Goal: Task Accomplishment & Management: Manage account settings

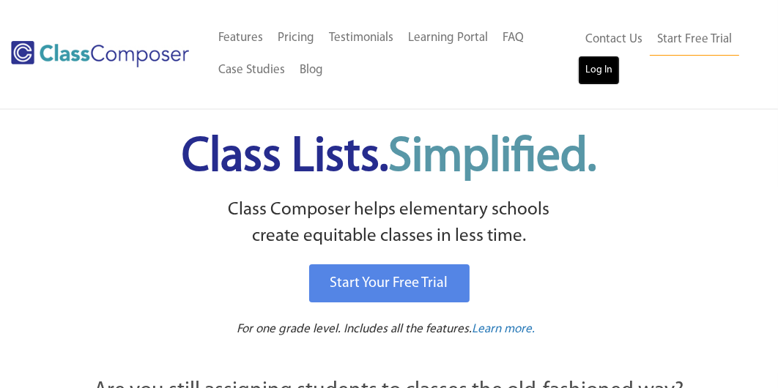
click at [587, 77] on link "Log In" at bounding box center [599, 70] width 42 height 29
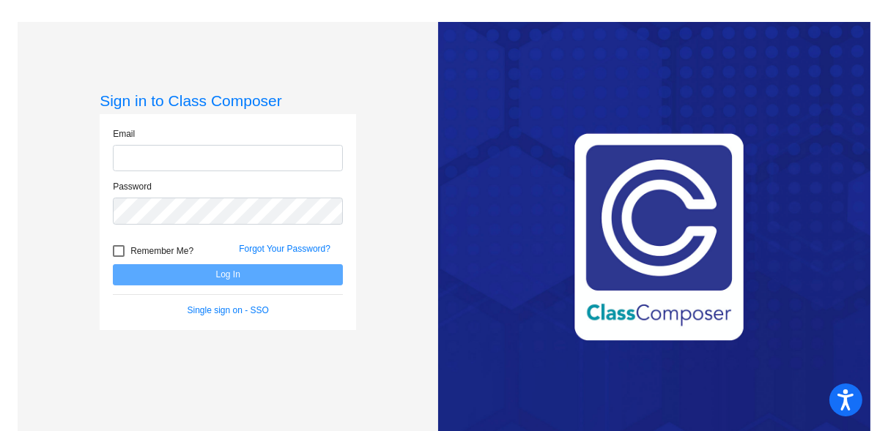
type input "[EMAIL_ADDRESS][DOMAIN_NAME]"
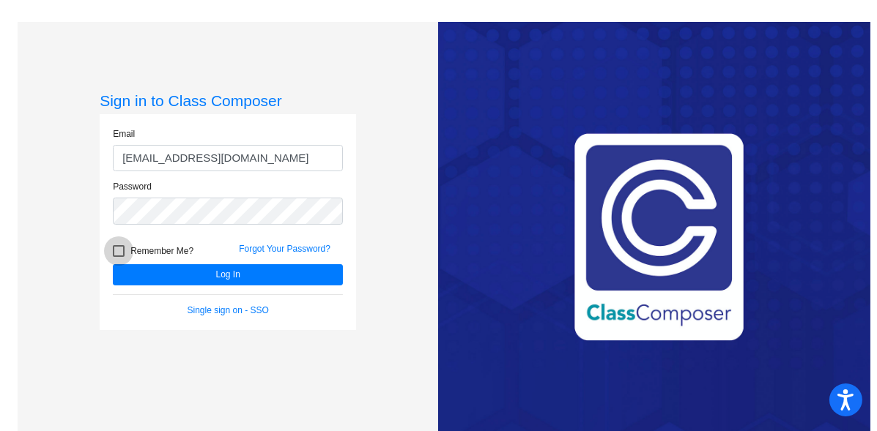
click at [175, 248] on span "Remember Me?" at bounding box center [161, 251] width 63 height 18
click at [119, 257] on input "Remember Me?" at bounding box center [118, 257] width 1 height 1
checkbox input "true"
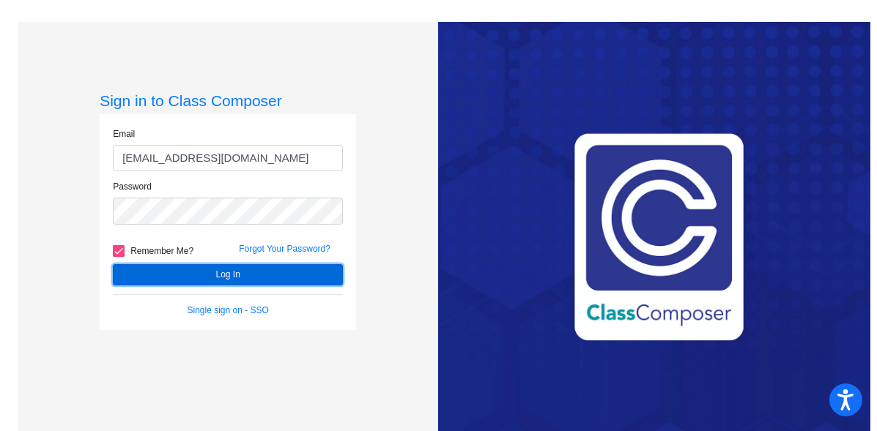
click at [180, 274] on button "Log In" at bounding box center [228, 274] width 230 height 21
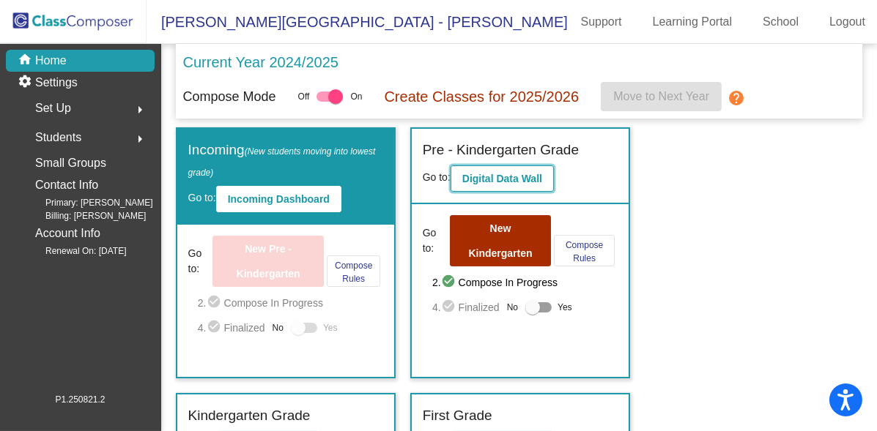
click at [521, 168] on button "Digital Data Wall" at bounding box center [501, 178] width 103 height 26
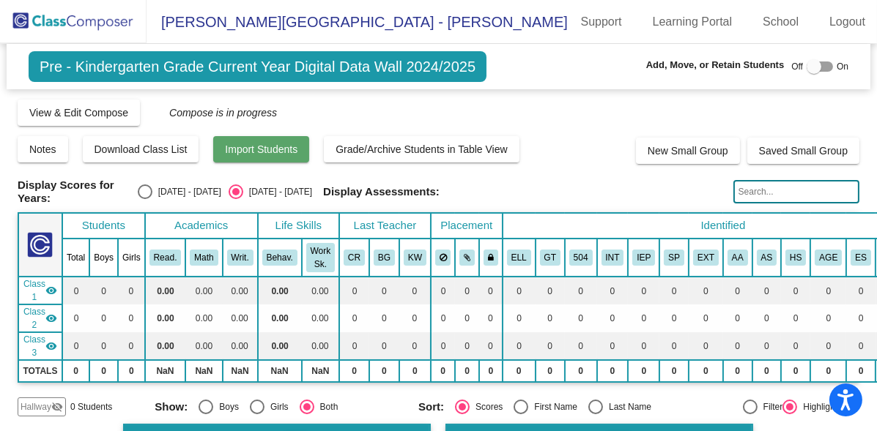
click at [246, 146] on span "Import Students" at bounding box center [261, 150] width 72 height 12
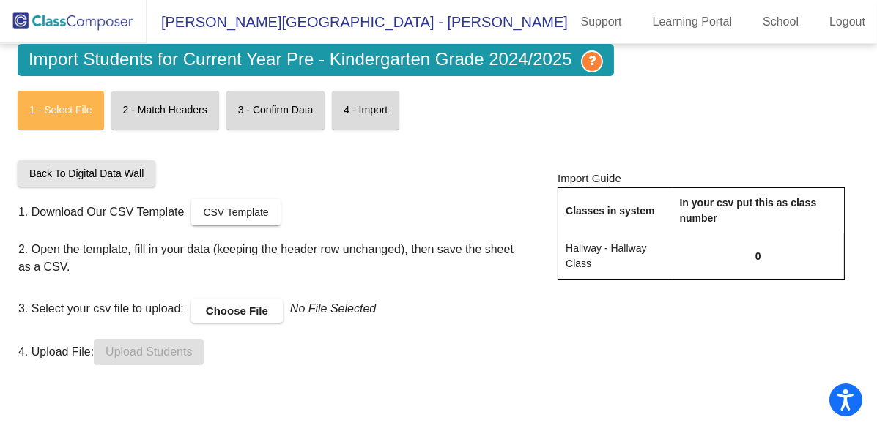
click at [94, 177] on span "Back To Digital Data Wall" at bounding box center [86, 174] width 114 height 12
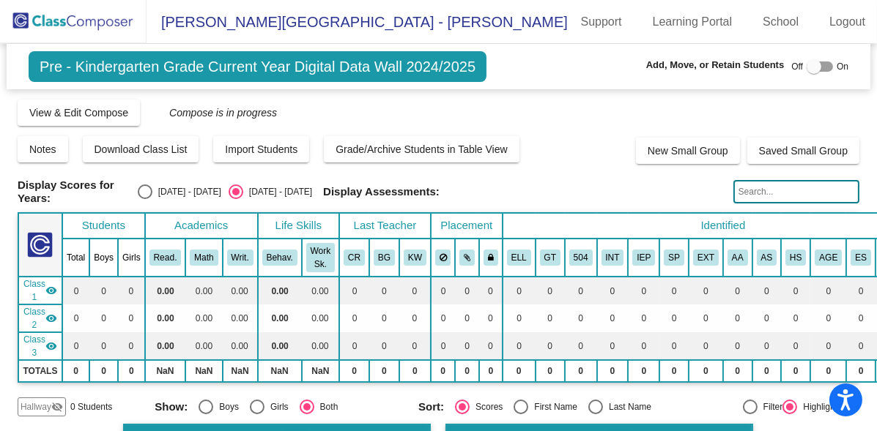
click at [808, 76] on div "Pre - Kindergarten Grade Current Year Digital Data Wall 2024/2025 Add, Move, or…" at bounding box center [438, 66] width 863 height 45
click at [808, 66] on div at bounding box center [813, 66] width 15 height 15
checkbox input "true"
click at [277, 149] on span "Import Students" at bounding box center [261, 150] width 72 height 12
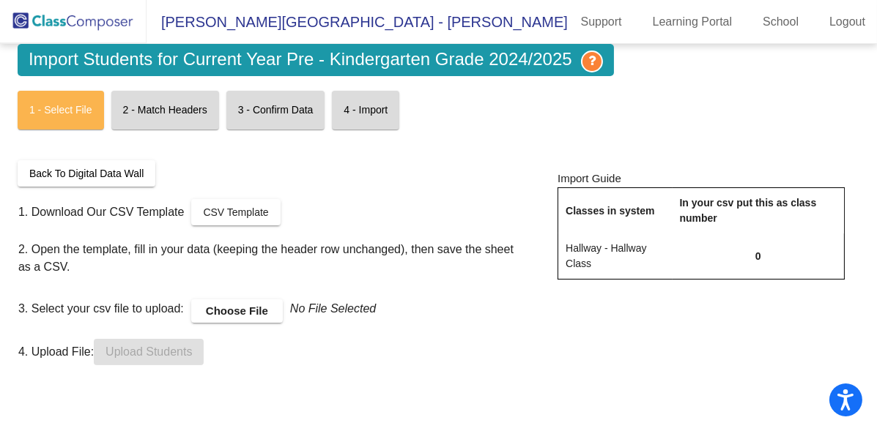
click at [256, 305] on label "Choose File" at bounding box center [237, 310] width 92 height 23
click at [0, 0] on input "Choose File" at bounding box center [0, 0] width 0 height 0
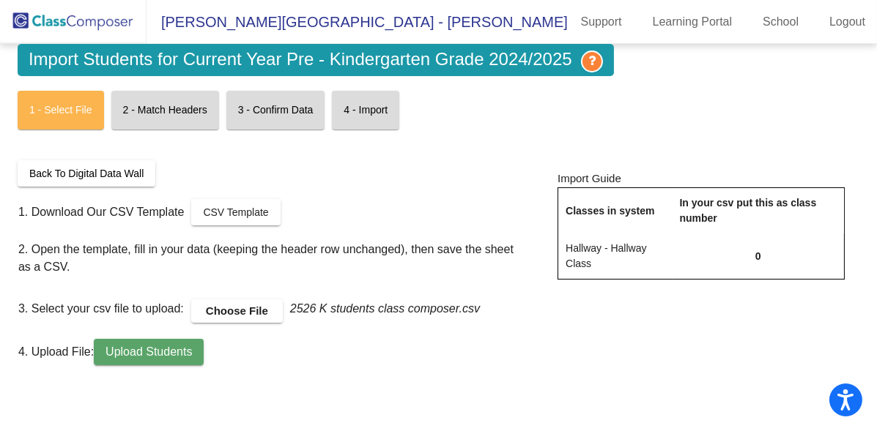
click at [190, 356] on span "Upload Students" at bounding box center [148, 352] width 86 height 12
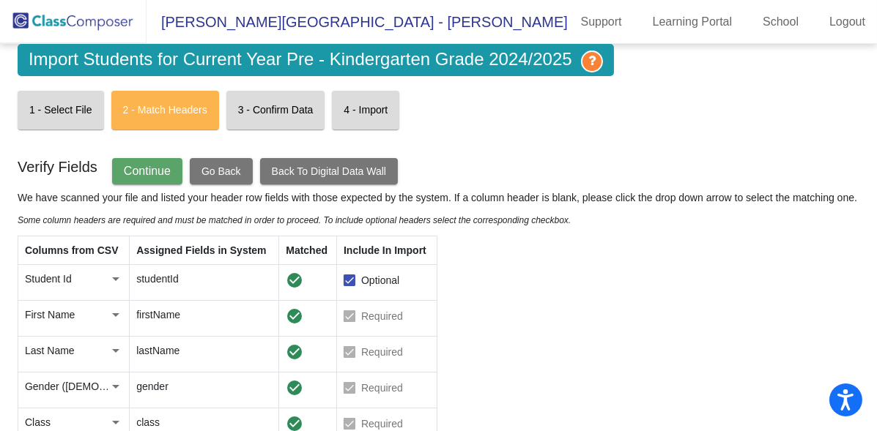
click at [162, 165] on span "Continue" at bounding box center [147, 171] width 47 height 12
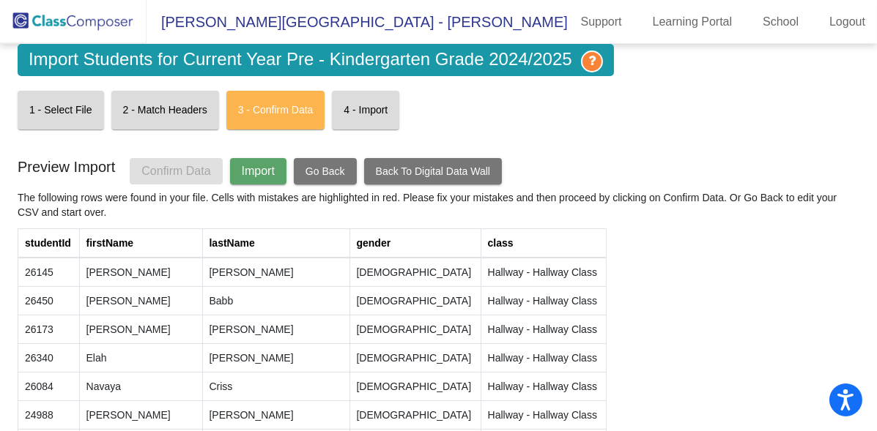
click at [263, 174] on span "Import" at bounding box center [258, 171] width 33 height 12
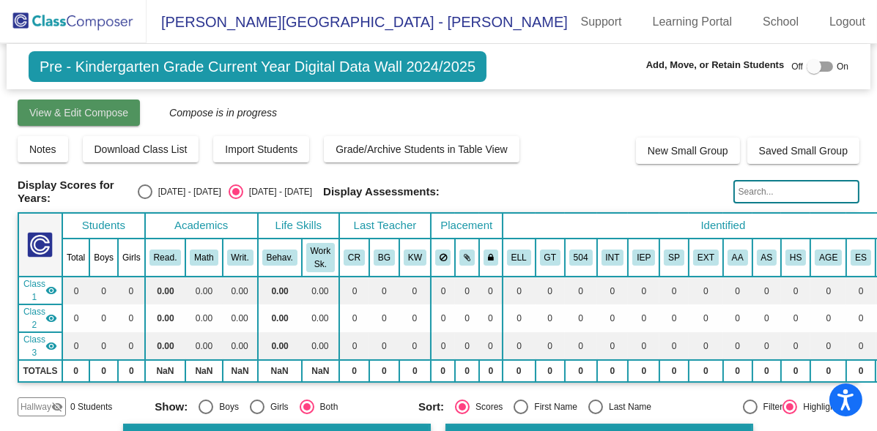
click at [85, 121] on button "View & Edit Compose" at bounding box center [79, 113] width 122 height 26
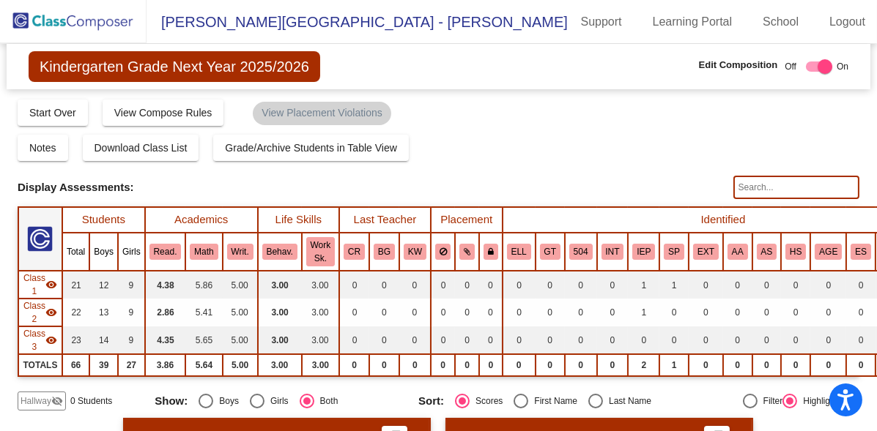
click at [66, 24] on img at bounding box center [73, 21] width 146 height 43
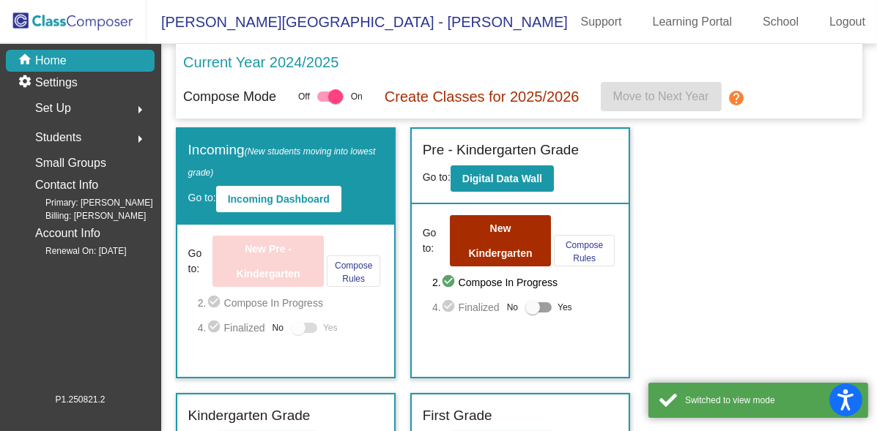
click at [101, 103] on div "Set Up arrow_right" at bounding box center [85, 108] width 140 height 29
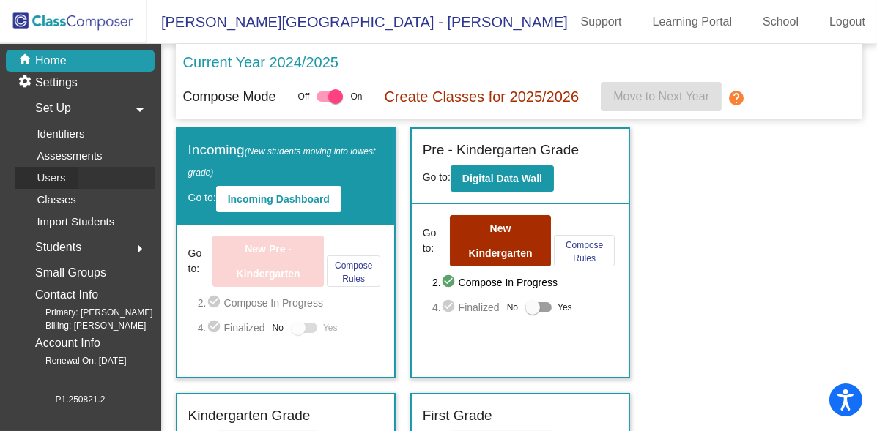
click at [96, 179] on link "Users" at bounding box center [85, 178] width 140 height 22
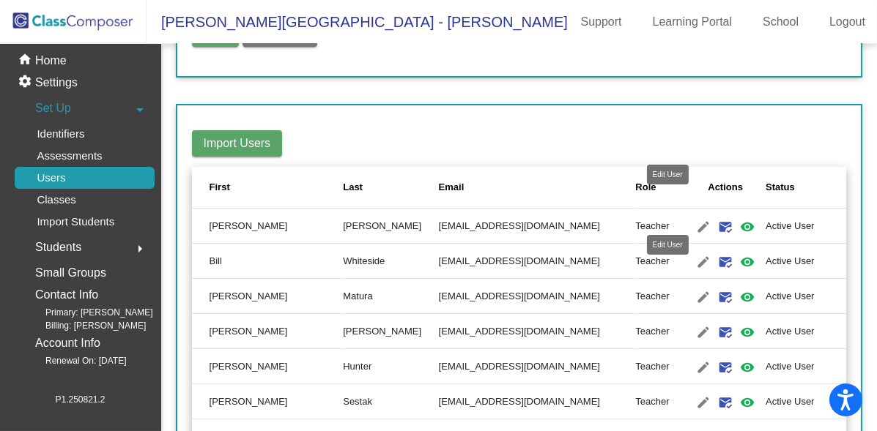
scroll to position [229, 0]
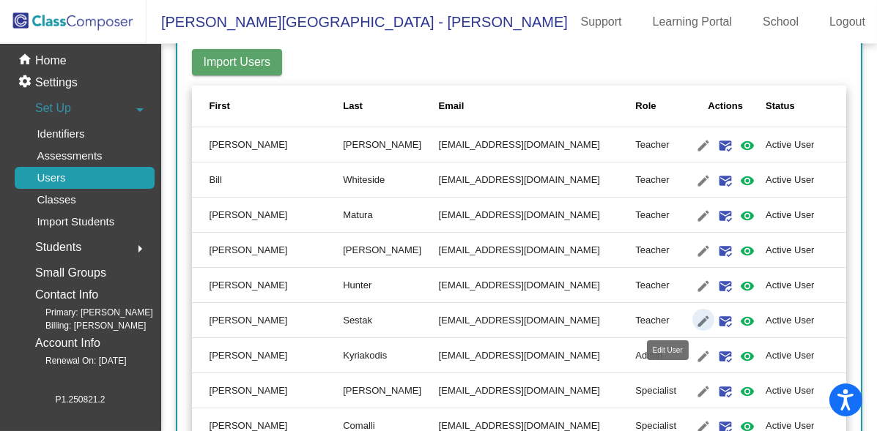
click at [694, 313] on mat-icon "edit" at bounding box center [703, 322] width 18 height 18
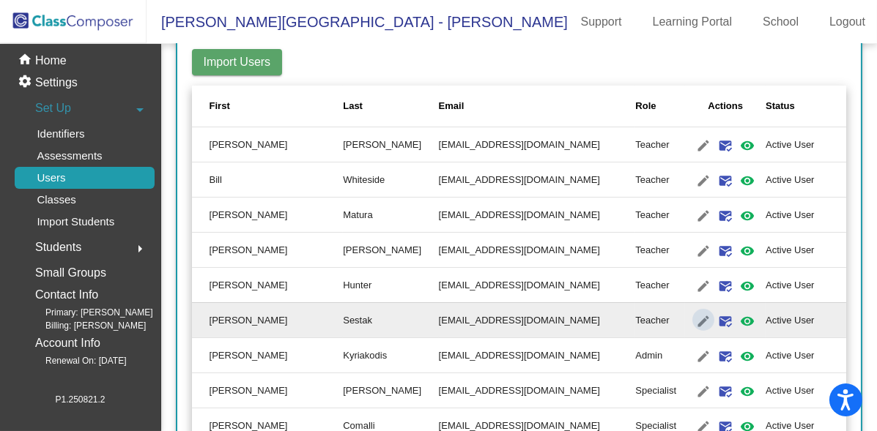
type input "Noelle"
type input "Sestak"
type input "nsestak@hhsd.org"
radio input "true"
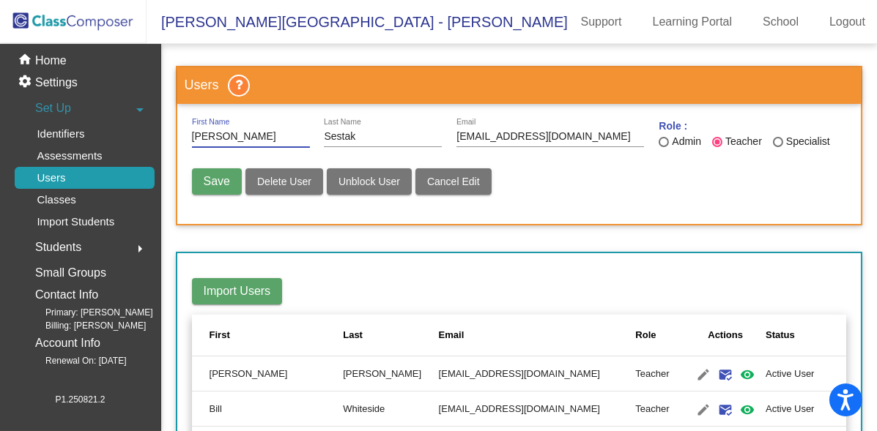
click at [792, 139] on div "Specialist" at bounding box center [806, 141] width 47 height 15
click at [778, 147] on input "Specialist" at bounding box center [777, 147] width 1 height 1
radio input "true"
click at [213, 182] on span "Save" at bounding box center [217, 181] width 26 height 12
radio input "false"
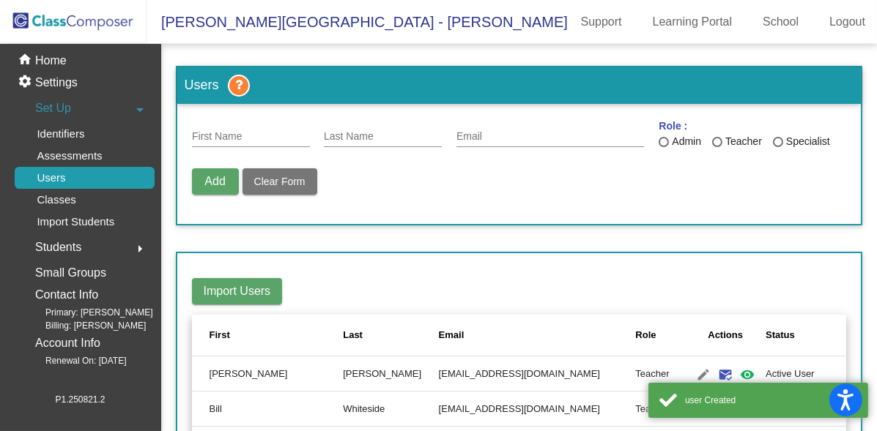
scroll to position [163, 0]
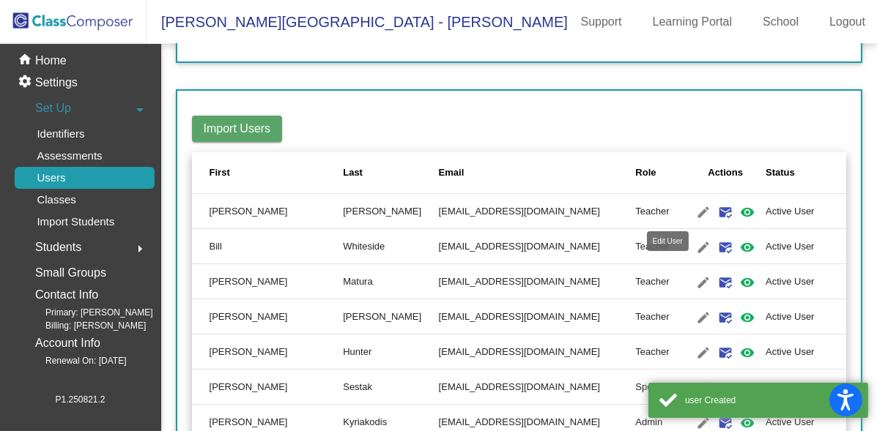
click at [694, 215] on mat-icon "edit" at bounding box center [703, 213] width 18 height 18
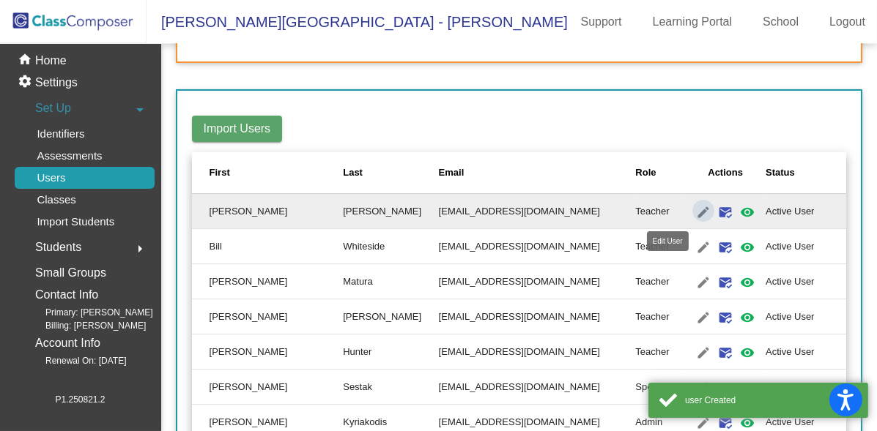
type input "Natalie"
type input "Arnone"
type input "narnone@hhsd.org"
radio input "true"
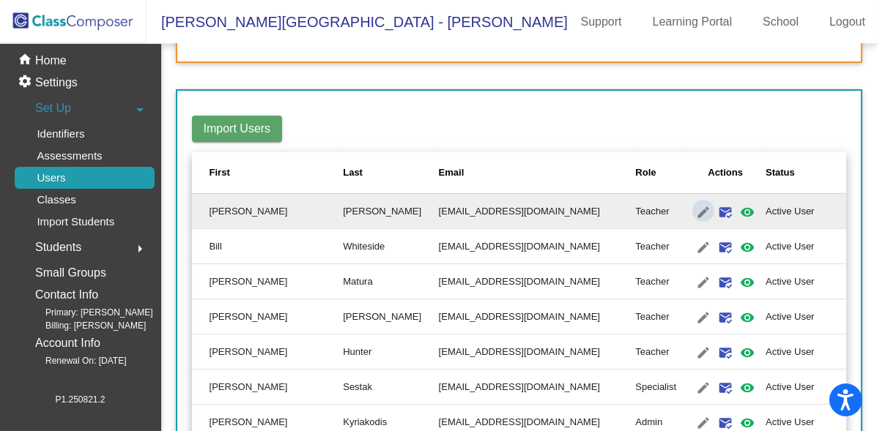
scroll to position [0, 0]
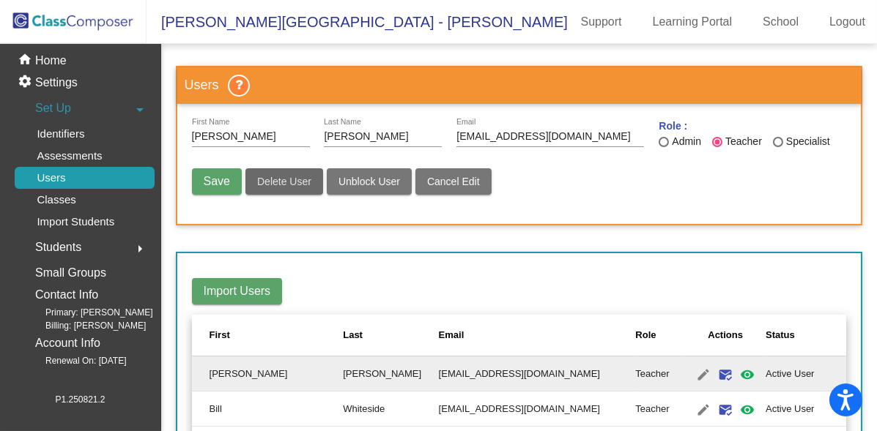
click at [284, 187] on button "Delete User" at bounding box center [284, 181] width 78 height 26
radio input "false"
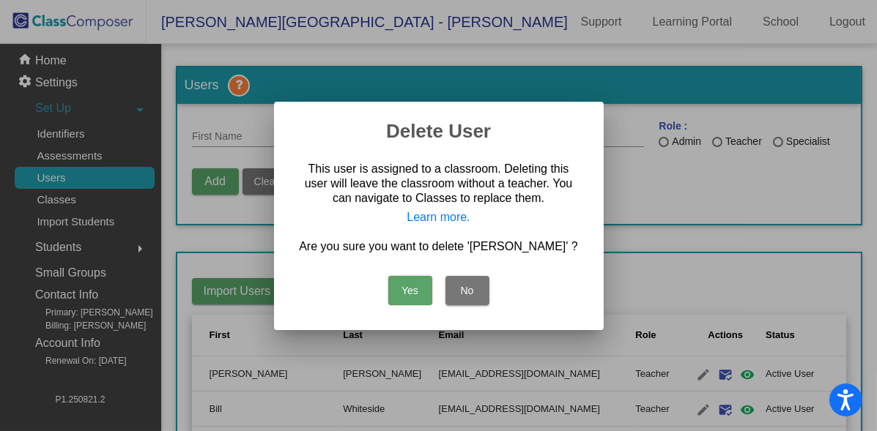
click at [393, 286] on button "Yes" at bounding box center [410, 290] width 44 height 29
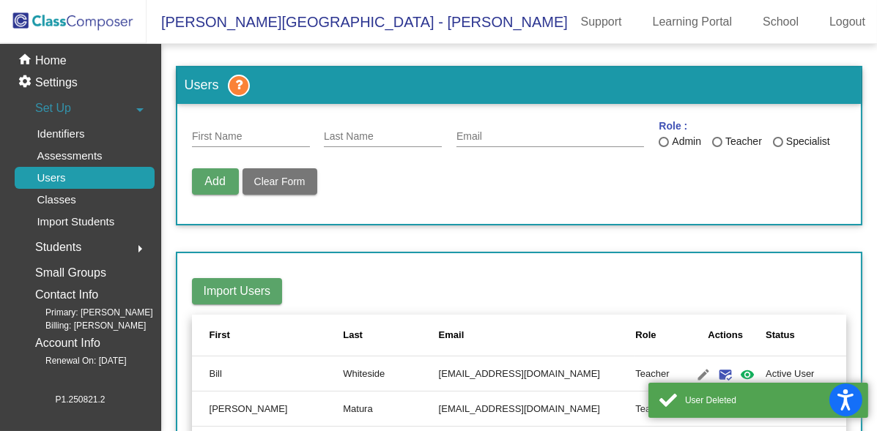
scroll to position [163, 0]
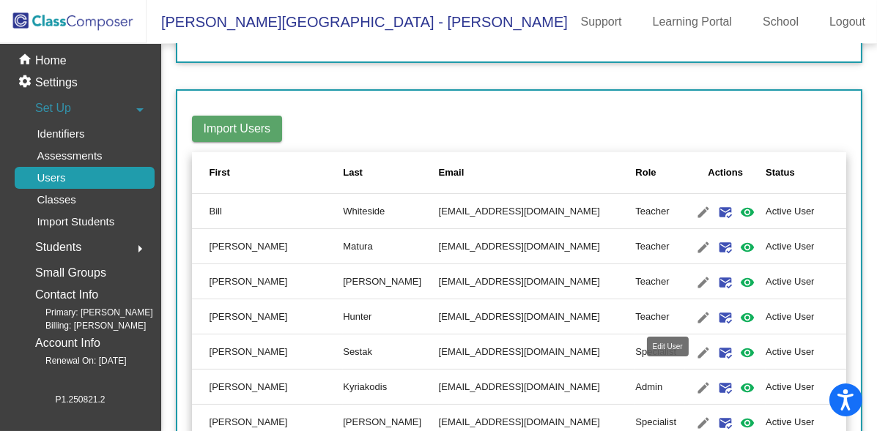
click at [694, 316] on mat-icon "edit" at bounding box center [703, 318] width 18 height 18
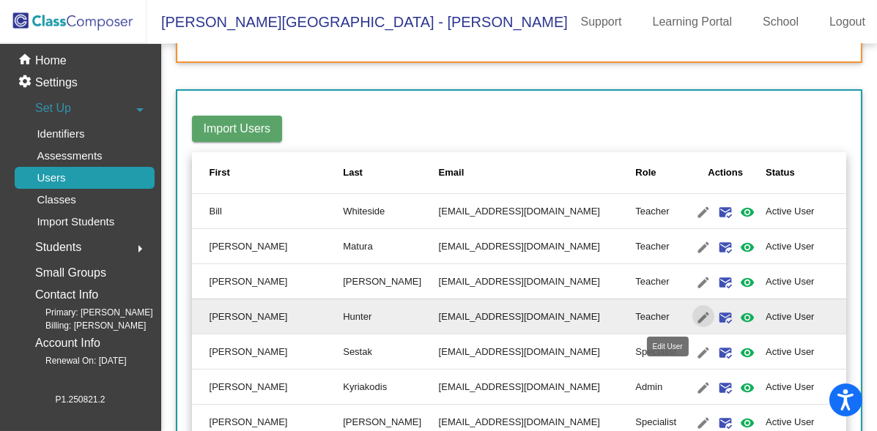
type input "Brianna"
type input "Hunter"
type input "bhunter@hhsd.org"
radio input "true"
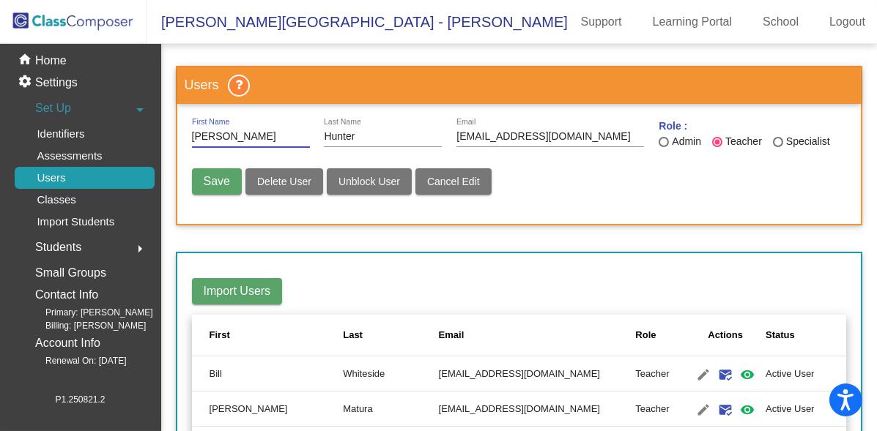
click at [281, 185] on span "Delete User" at bounding box center [284, 182] width 54 height 12
radio input "false"
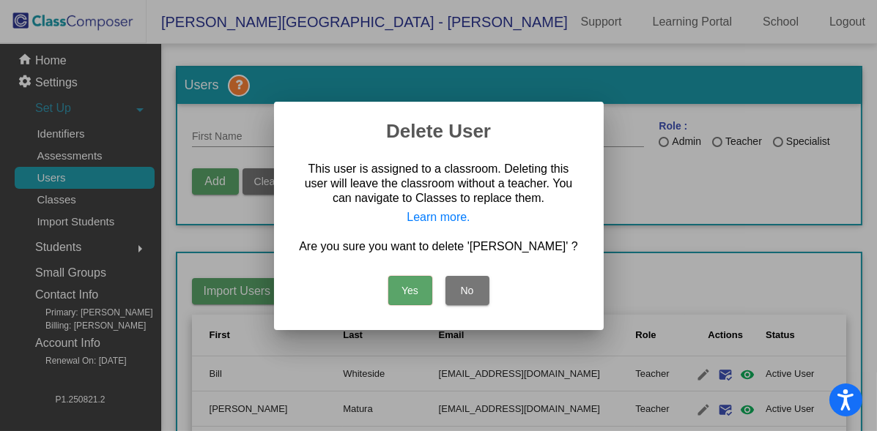
click at [410, 288] on button "Yes" at bounding box center [410, 290] width 44 height 29
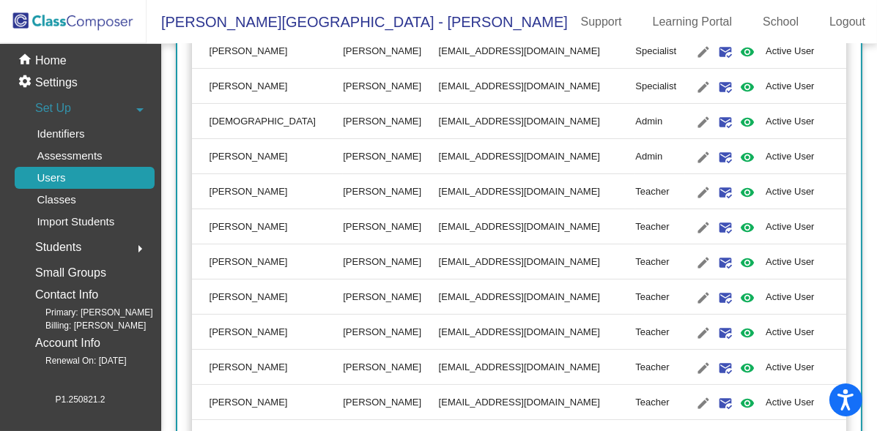
scroll to position [650, 0]
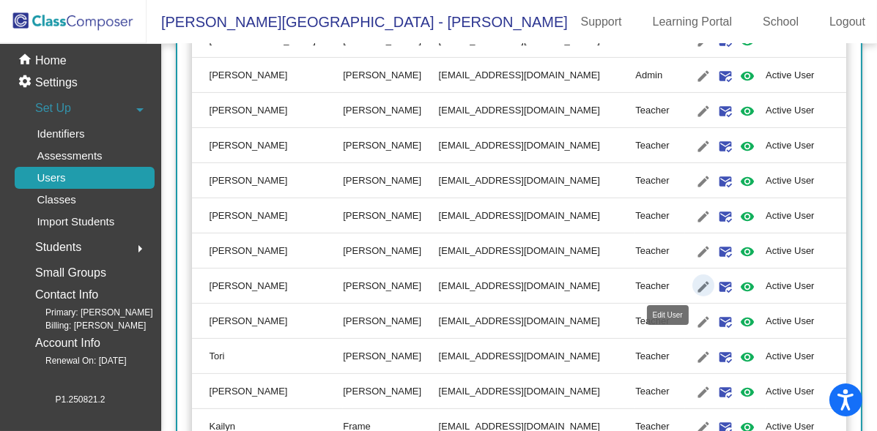
click at [694, 289] on mat-icon "edit" at bounding box center [703, 287] width 18 height 18
type input "Terry"
type input "Tuckey"
type input "ttuckey@hhsd.org"
radio input "true"
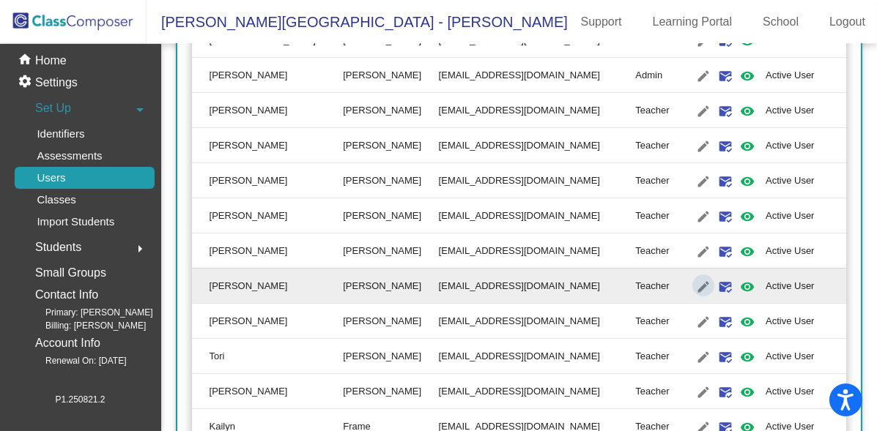
scroll to position [0, 0]
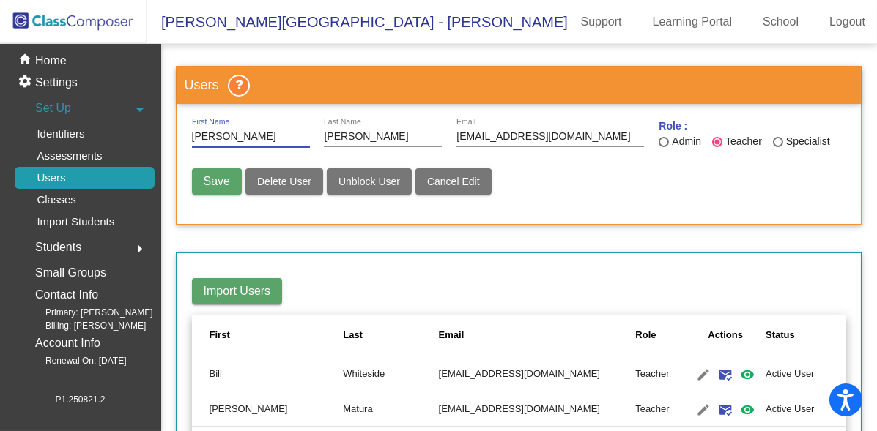
click at [280, 182] on span "Delete User" at bounding box center [284, 182] width 54 height 12
radio input "false"
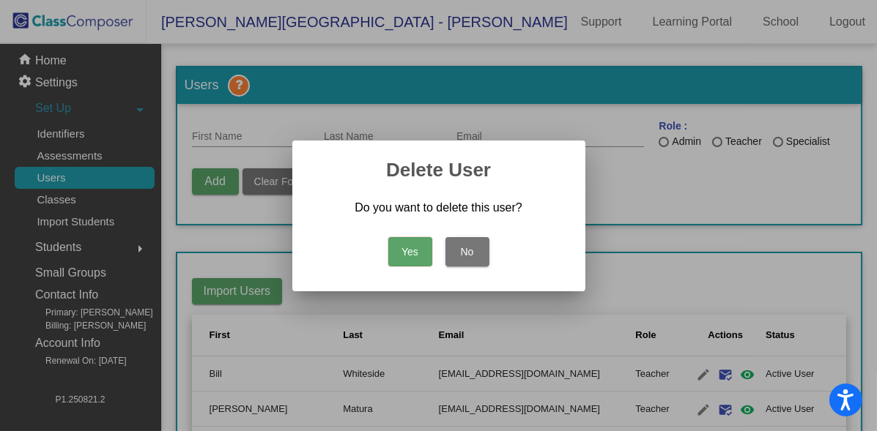
click at [401, 241] on button "Yes" at bounding box center [410, 251] width 44 height 29
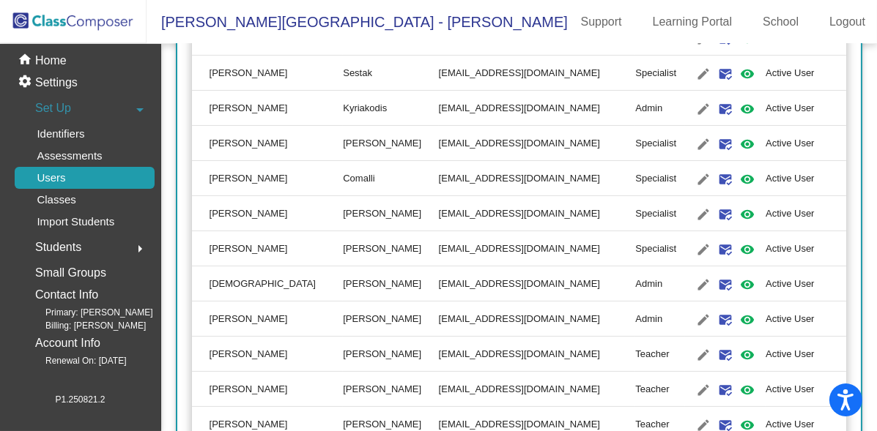
scroll to position [488, 0]
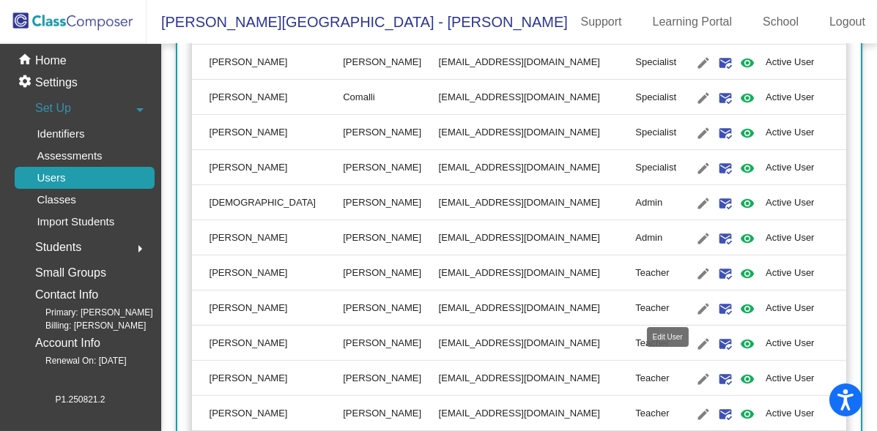
click at [694, 309] on mat-icon "edit" at bounding box center [703, 309] width 18 height 18
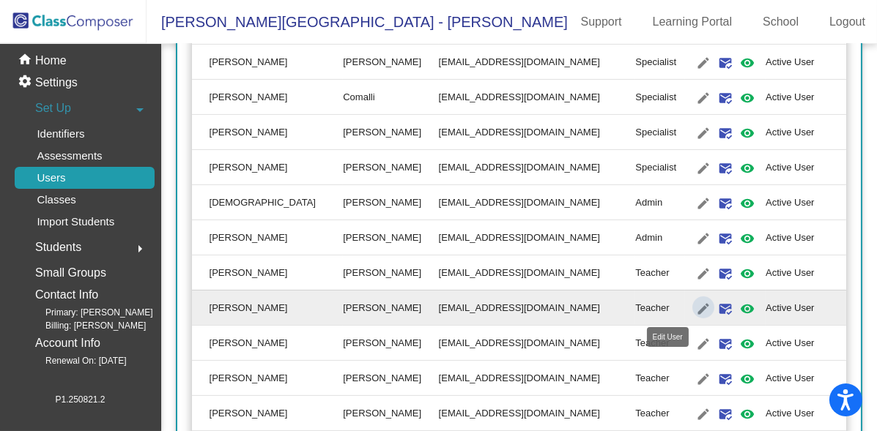
type input "Brittany"
type input "Grimm"
type input "bgrimm@hhsd.org"
radio input "true"
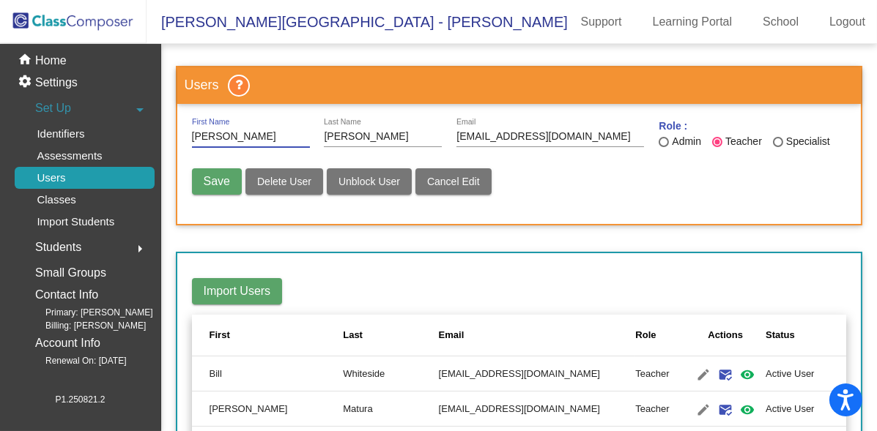
click at [784, 144] on div "Specialist" at bounding box center [806, 141] width 47 height 15
click at [778, 147] on input "Specialist" at bounding box center [777, 147] width 1 height 1
radio input "true"
click at [226, 182] on span "Save" at bounding box center [217, 181] width 26 height 12
radio input "false"
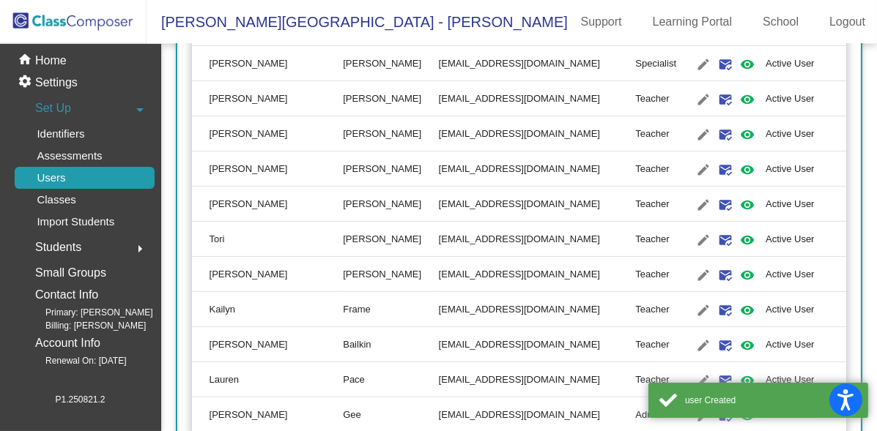
scroll to position [775, 0]
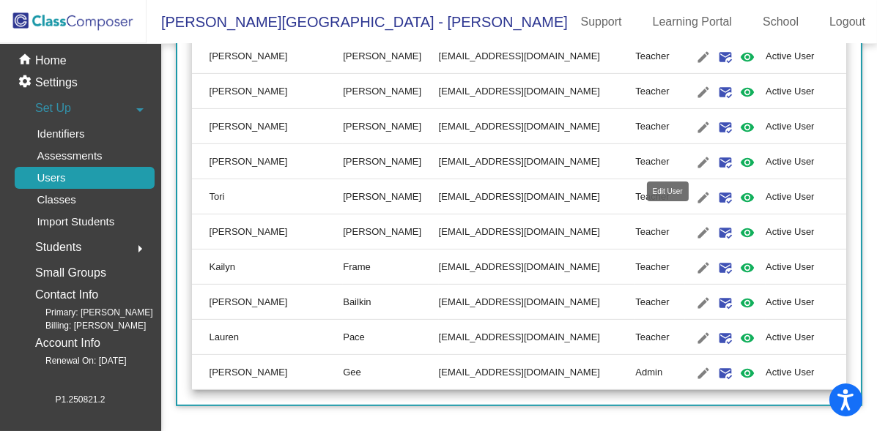
click at [694, 161] on mat-icon "edit" at bounding box center [703, 163] width 18 height 18
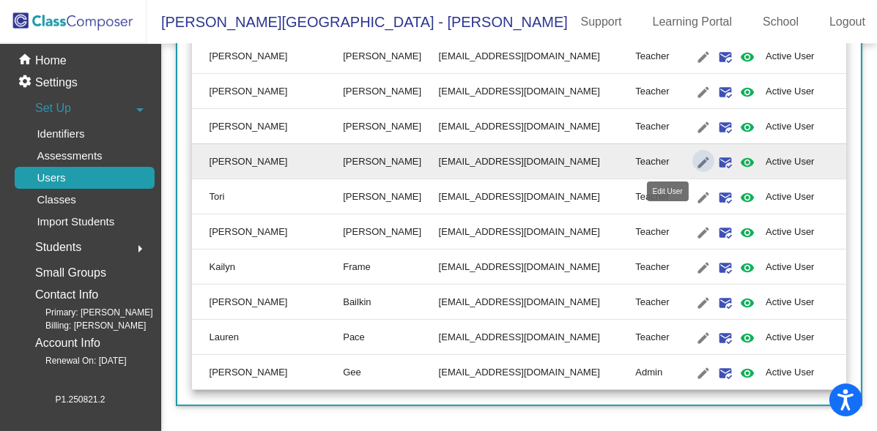
type input "Christina"
type input "Reinhard"
type input "creinhard@hhsd.org"
radio input "true"
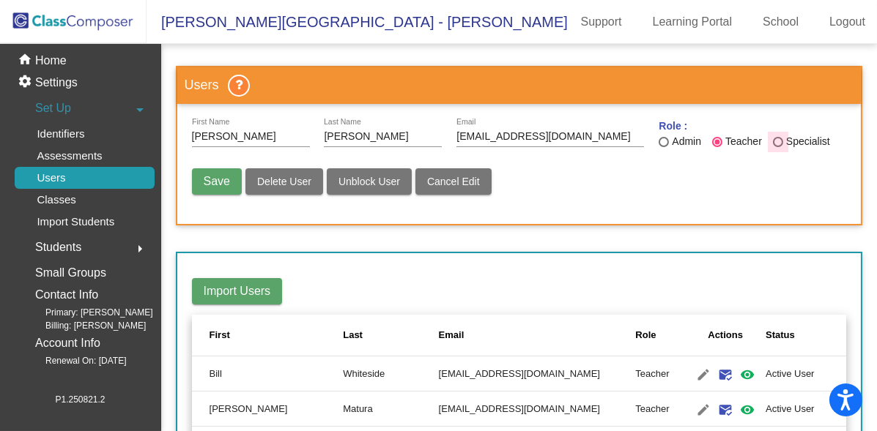
click at [773, 141] on div "Last Name" at bounding box center [778, 142] width 10 height 10
click at [777, 147] on input "Specialist" at bounding box center [777, 147] width 1 height 1
radio input "true"
click at [206, 180] on span "Save" at bounding box center [217, 181] width 26 height 12
radio input "false"
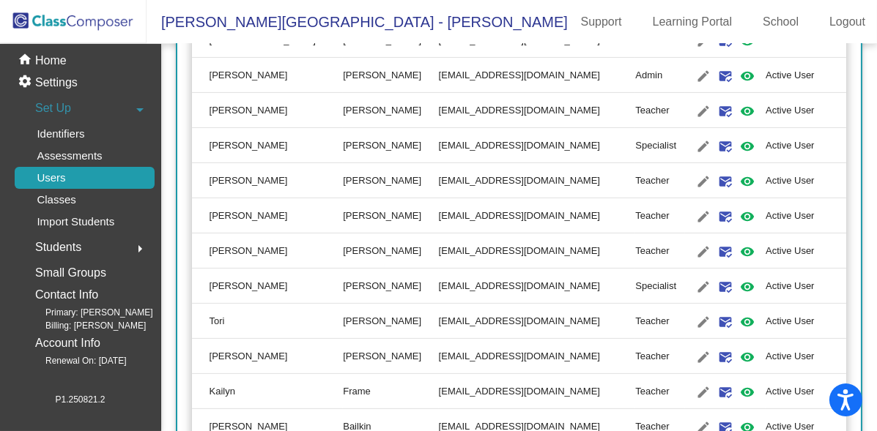
scroll to position [775, 0]
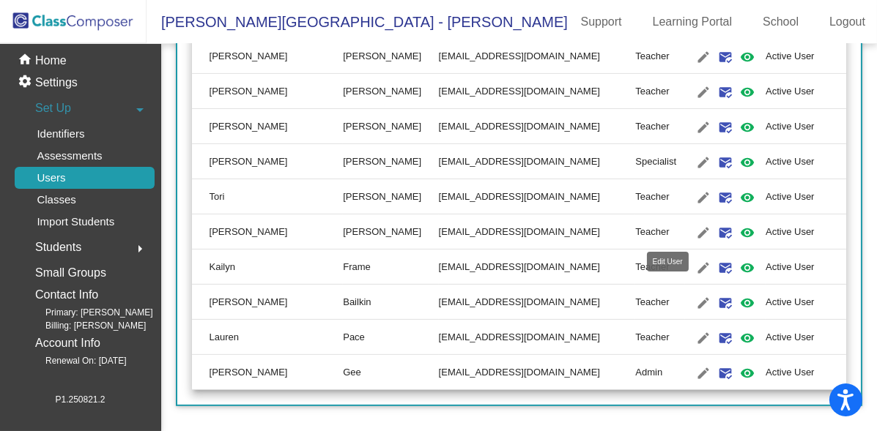
click at [694, 235] on mat-icon "edit" at bounding box center [703, 233] width 18 height 18
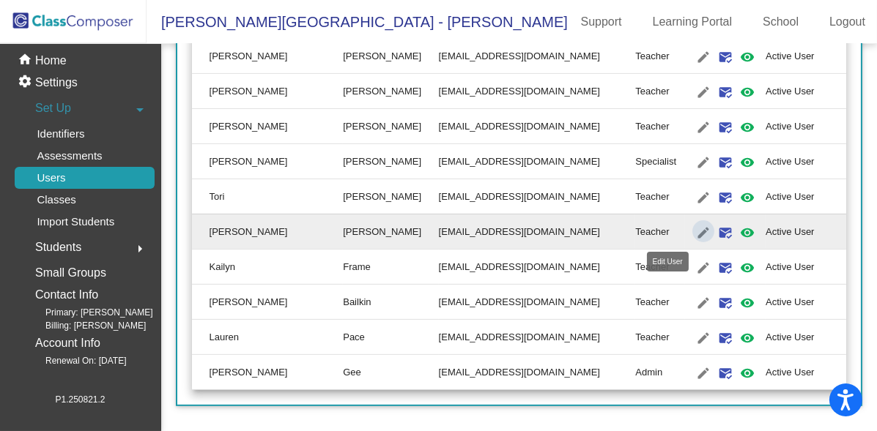
type input "Kathy"
type input "Williamson"
type input "kwilliam@hhsd.org"
radio input "true"
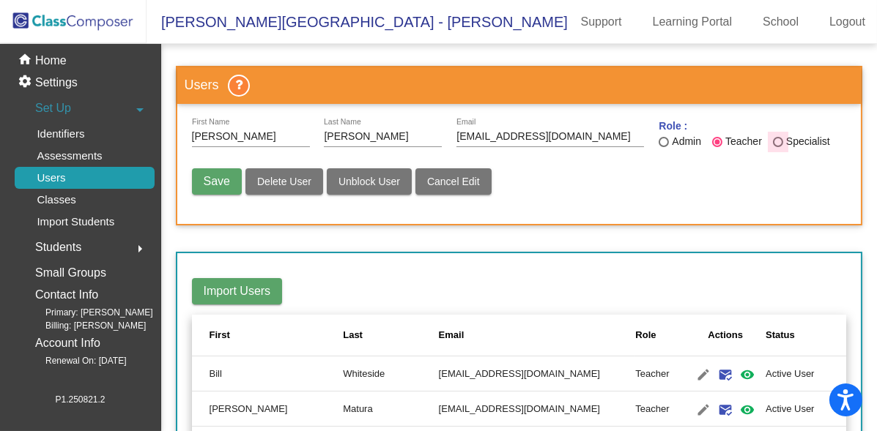
click at [792, 137] on div "Specialist" at bounding box center [806, 141] width 47 height 15
click at [778, 147] on input "Specialist" at bounding box center [777, 147] width 1 height 1
radio input "true"
click at [206, 179] on span "Save" at bounding box center [217, 181] width 26 height 12
radio input "false"
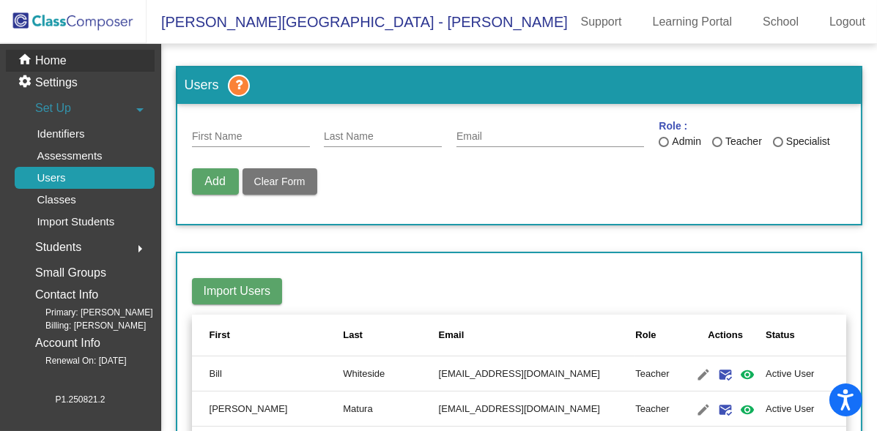
click at [58, 66] on p "Home" at bounding box center [50, 61] width 31 height 18
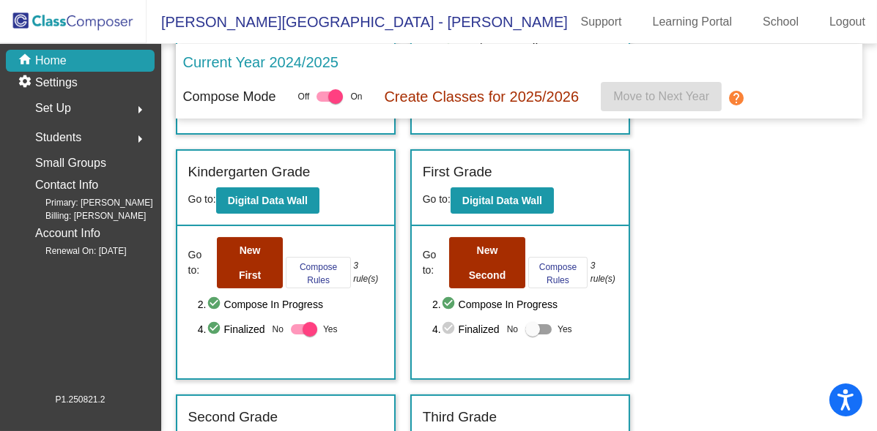
click at [532, 330] on div at bounding box center [532, 329] width 15 height 15
click at [532, 335] on input "Yes" at bounding box center [532, 335] width 1 height 1
checkbox input "true"
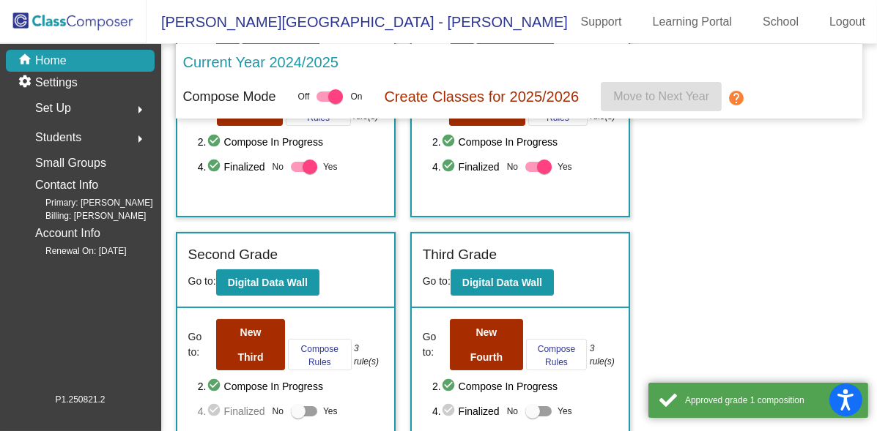
scroll to position [488, 0]
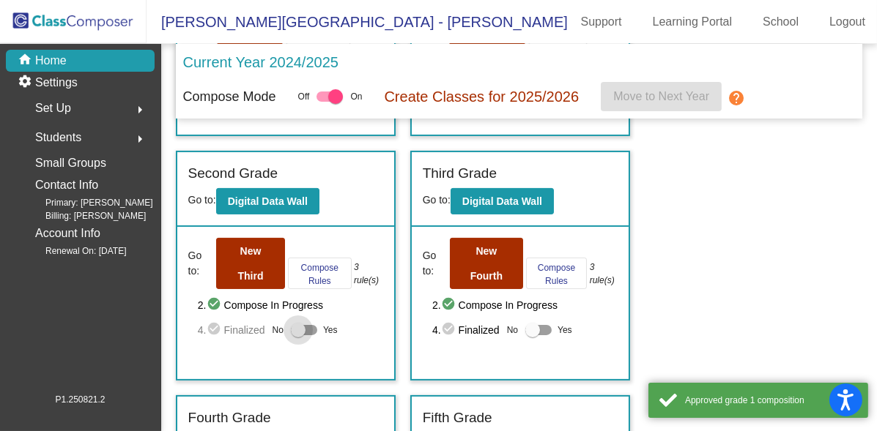
click at [302, 327] on div at bounding box center [298, 330] width 15 height 15
click at [298, 335] on input "Yes" at bounding box center [297, 335] width 1 height 1
checkbox input "true"
click at [535, 327] on div at bounding box center [532, 330] width 15 height 15
click at [532, 335] on input "Yes" at bounding box center [532, 335] width 1 height 1
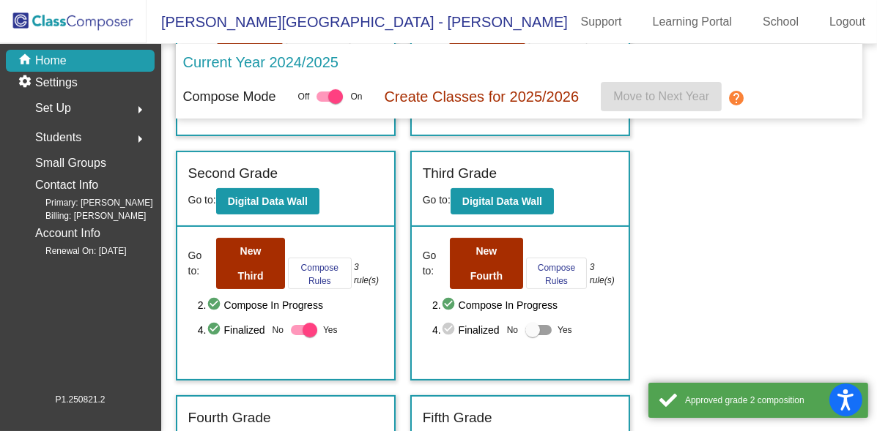
checkbox input "true"
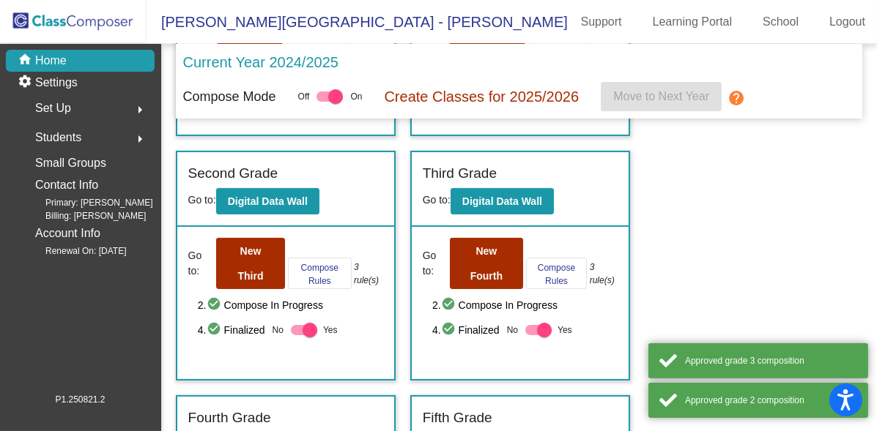
scroll to position [677, 0]
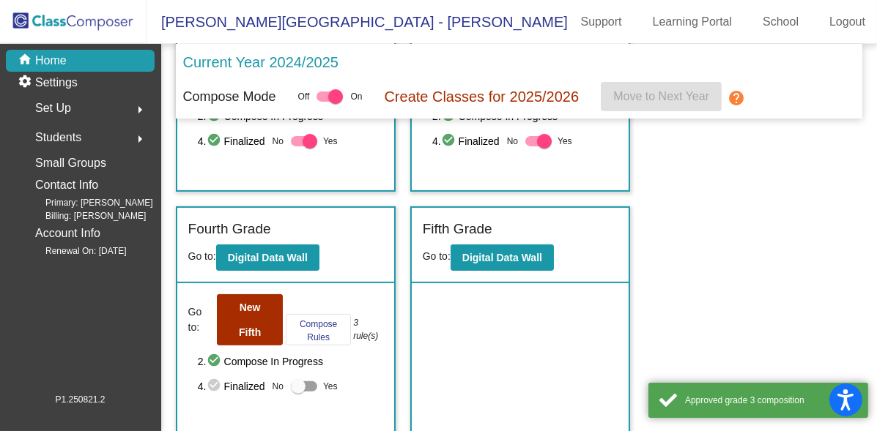
click at [291, 387] on div at bounding box center [298, 386] width 15 height 15
click at [297, 392] on input "Yes" at bounding box center [297, 392] width 1 height 1
checkbox input "true"
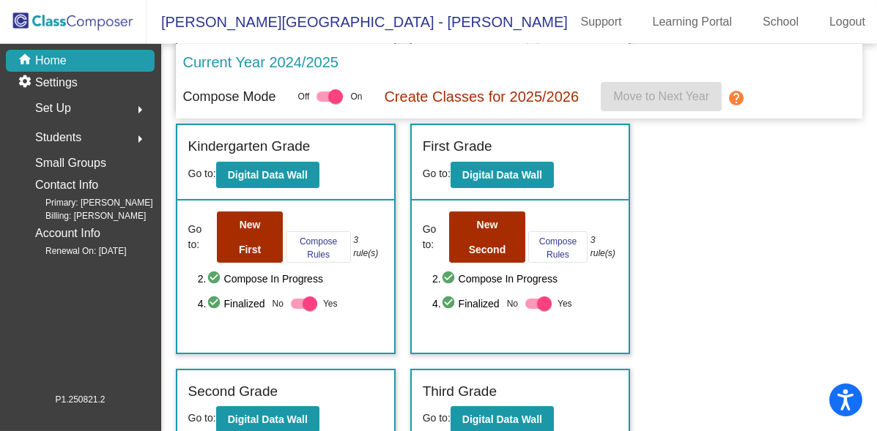
scroll to position [0, 0]
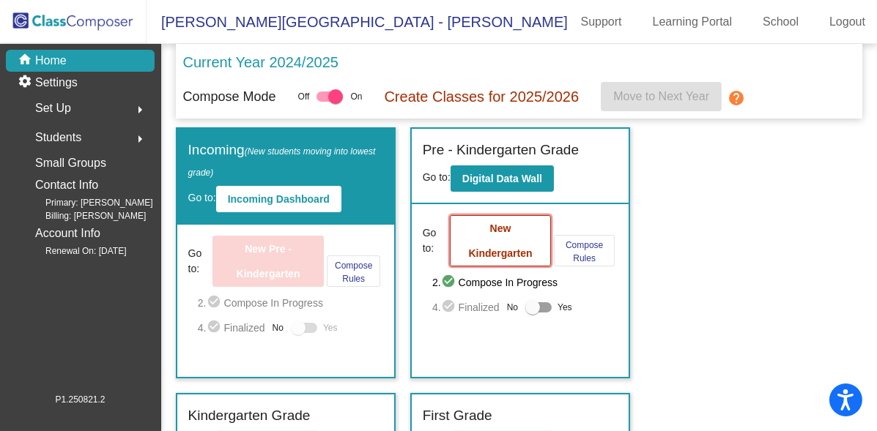
click at [529, 217] on button "New Kindergarten" at bounding box center [500, 240] width 101 height 51
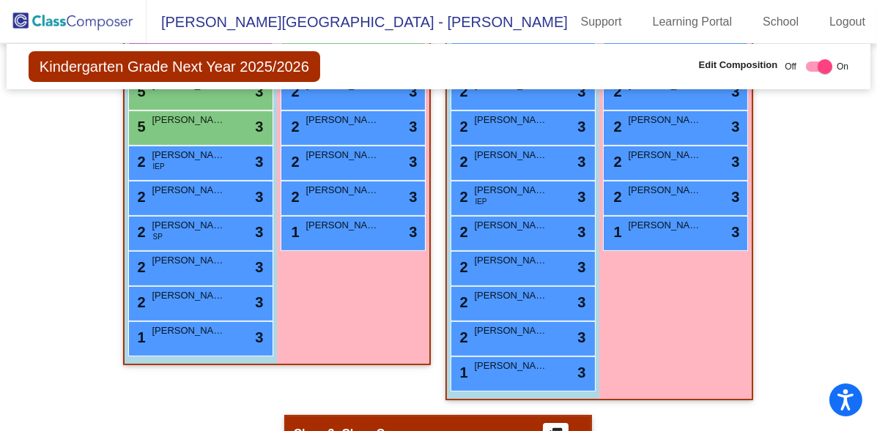
scroll to position [142, 0]
